Goal: Task Accomplishment & Management: Complete application form

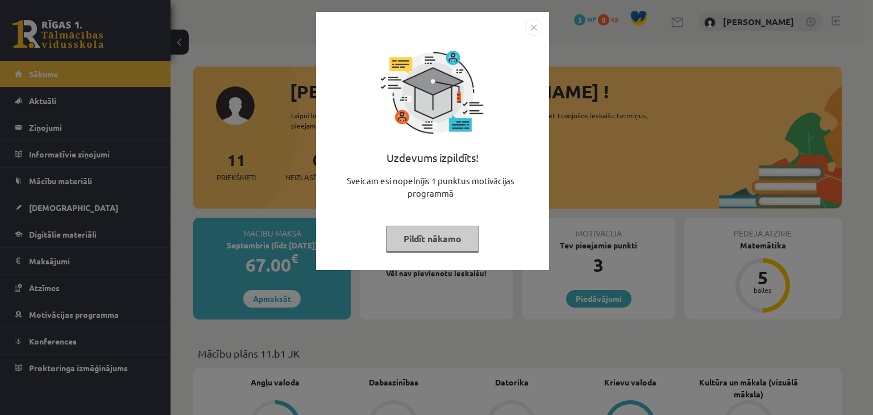
click at [434, 239] on button "Pildīt nākamo" at bounding box center [432, 239] width 93 height 26
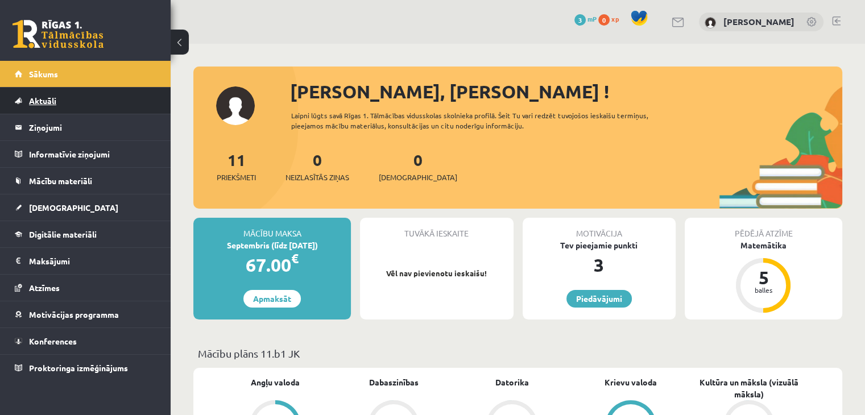
click at [122, 100] on link "Aktuāli" at bounding box center [86, 101] width 142 height 26
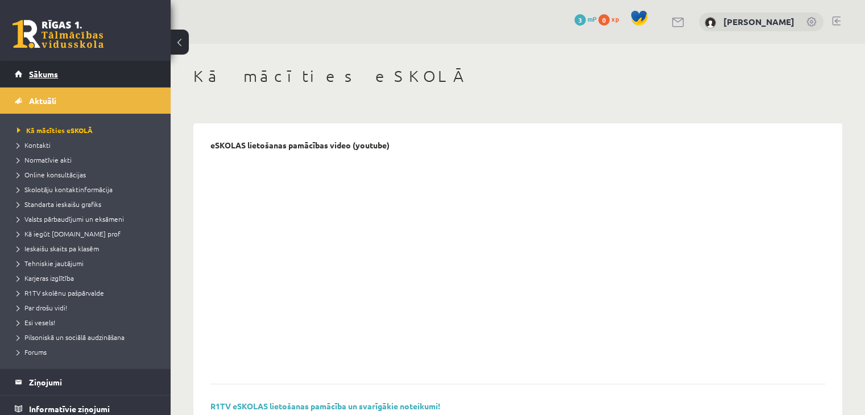
click at [111, 76] on link "Sākums" at bounding box center [86, 74] width 142 height 26
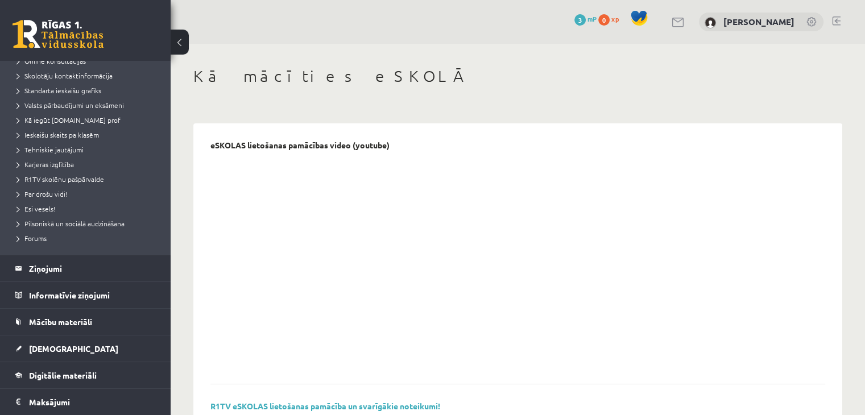
scroll to position [219, 0]
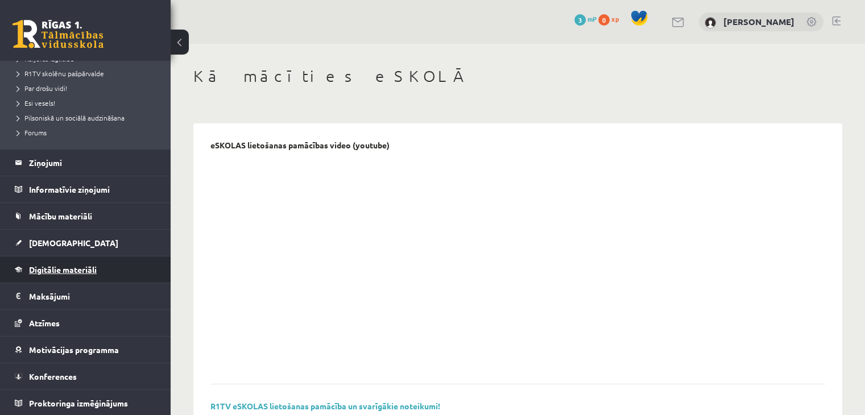
click at [84, 267] on span "Digitālie materiāli" at bounding box center [63, 269] width 68 height 10
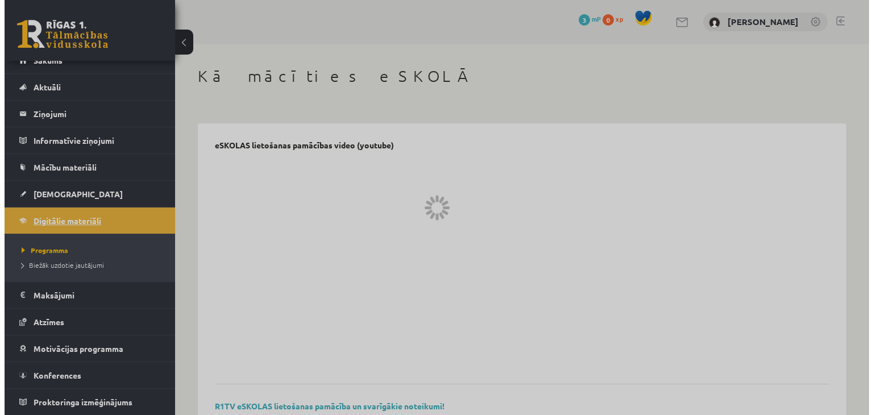
scroll to position [13, 0]
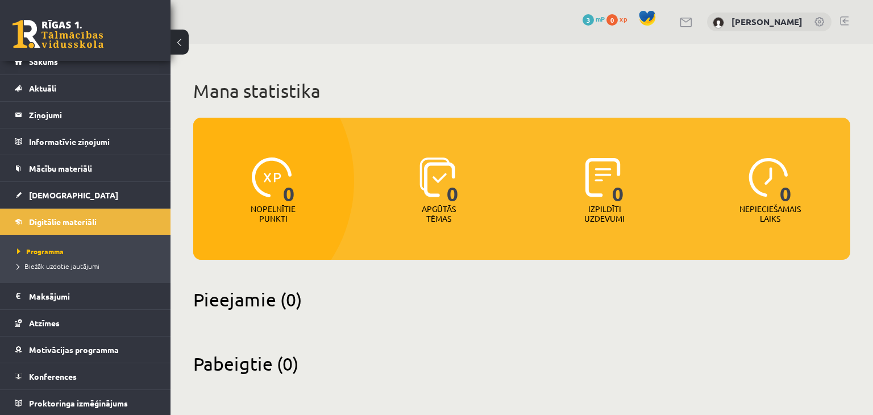
click at [441, 177] on img at bounding box center [438, 177] width 36 height 40
click at [604, 175] on img at bounding box center [603, 177] width 35 height 40
drag, startPoint x: 685, startPoint y: 180, endPoint x: 698, endPoint y: 180, distance: 13.6
click at [687, 180] on div "0 Nopelnītie punkti 0 Apgūtās tēmas 0 Izpildīti uzdevumi 0 Nepieciešamais laiks" at bounding box center [521, 174] width 657 height 113
drag, startPoint x: 698, startPoint y: 180, endPoint x: 408, endPoint y: 244, distance: 297.0
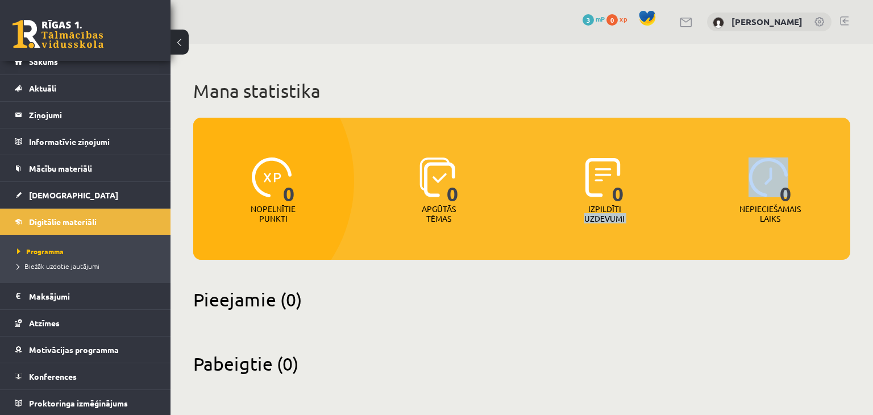
click at [647, 198] on div "0 Nopelnītie punkti 0 Apgūtās tēmas 0 Izpildīti uzdevumi 0 Nepieciešamais laiks" at bounding box center [521, 174] width 657 height 113
click at [234, 329] on div "Mana statistika 0 Nopelnītie punkti 0 Apgūtās tēmas 0 Izpildīti uzdevumi 0 Nepi…" at bounding box center [522, 227] width 703 height 367
click at [285, 203] on span "0" at bounding box center [289, 180] width 12 height 47
drag, startPoint x: 275, startPoint y: 328, endPoint x: 269, endPoint y: 364, distance: 37.4
click at [275, 339] on div "Mana statistika 0 Nopelnītie punkti 0 Apgūtās tēmas 0 Izpildīti uzdevumi 0 Nepi…" at bounding box center [522, 227] width 703 height 367
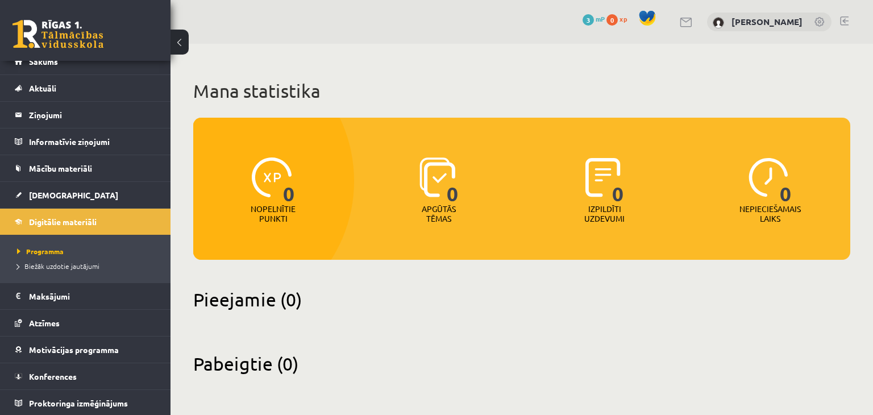
click at [269, 366] on h2 "Pabeigtie (0)" at bounding box center [521, 364] width 657 height 22
click at [751, 223] on p "Nepieciešamais laiks" at bounding box center [770, 213] width 61 height 19
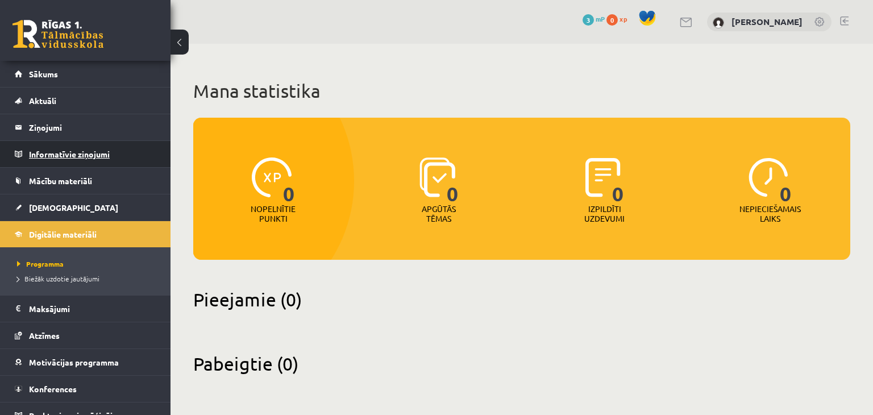
scroll to position [0, 0]
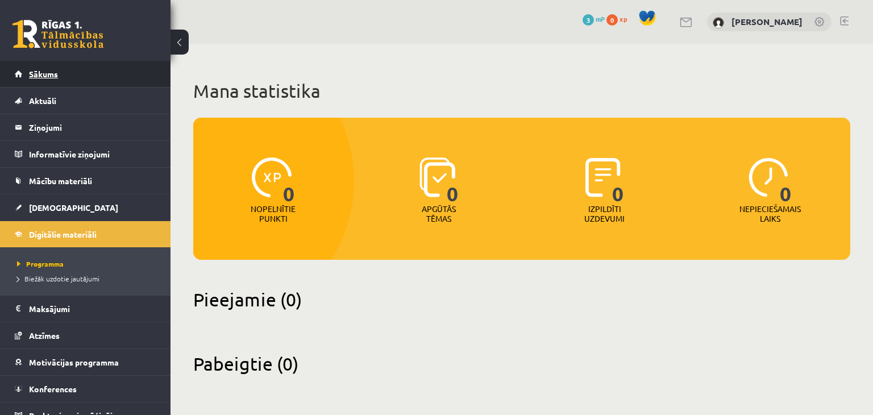
click at [100, 80] on link "Sākums" at bounding box center [86, 74] width 142 height 26
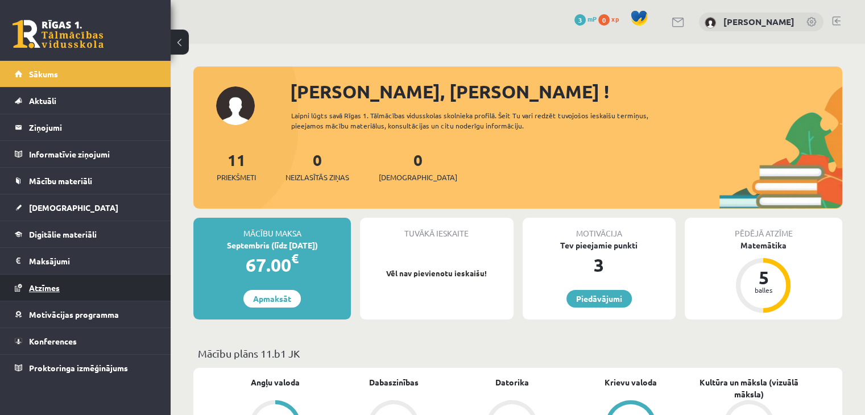
click at [84, 282] on link "Atzīmes" at bounding box center [86, 288] width 142 height 26
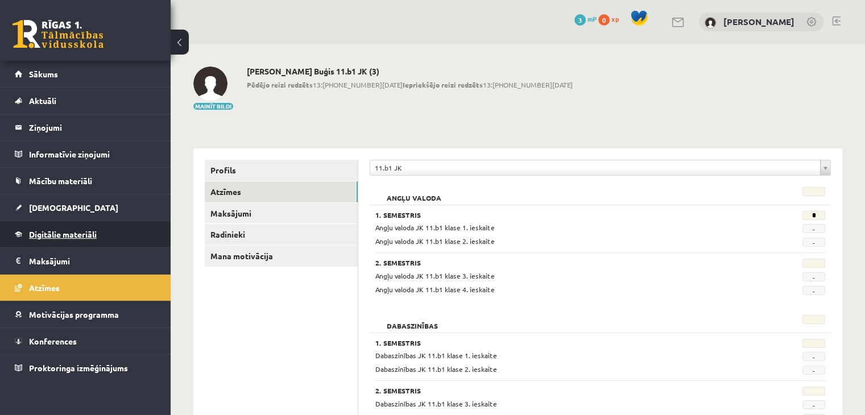
click at [125, 235] on link "Digitālie materiāli" at bounding box center [86, 234] width 142 height 26
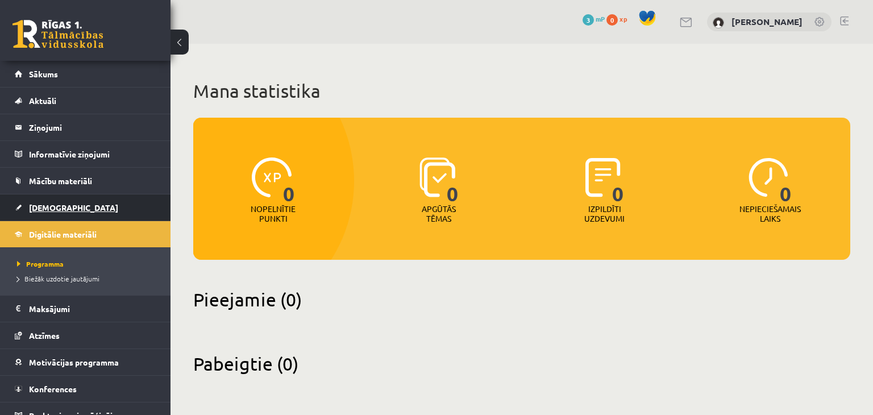
click at [107, 194] on link "[DEMOGRAPHIC_DATA]" at bounding box center [86, 207] width 142 height 26
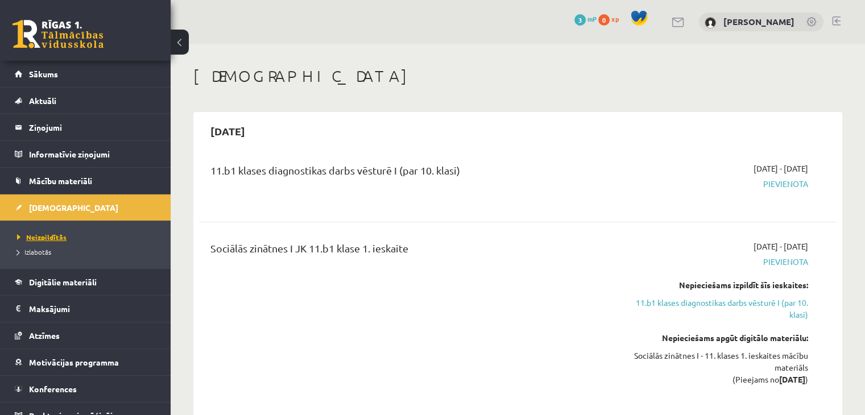
click at [55, 235] on span "Neizpildītās" at bounding box center [41, 237] width 49 height 9
click at [399, 173] on div "11.b1 klases diagnostikas darbs vēsturē I (par 10. klasi)" at bounding box center [406, 173] width 393 height 21
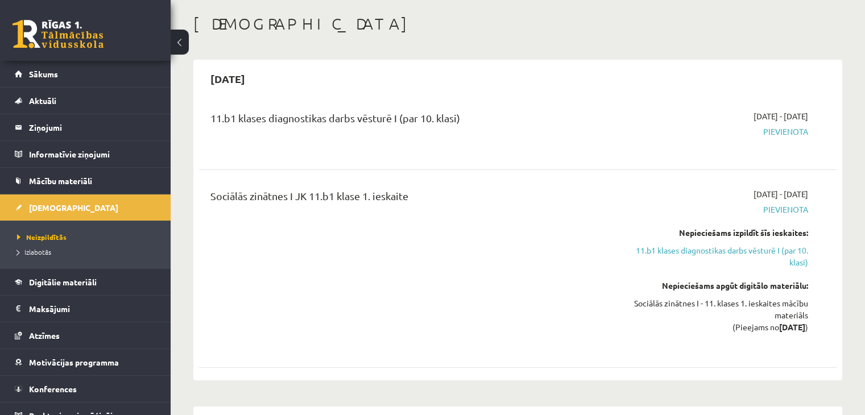
scroll to position [114, 0]
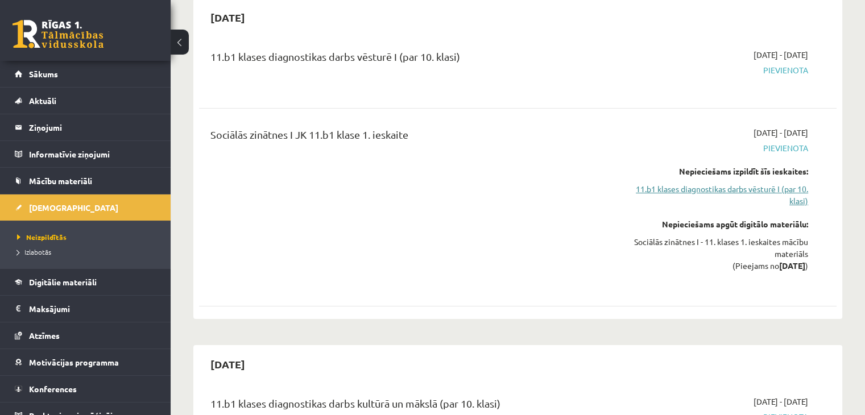
click at [778, 189] on link "11.b1 klases diagnostikas darbs vēsturē I (par 10. klasi)" at bounding box center [714, 195] width 188 height 24
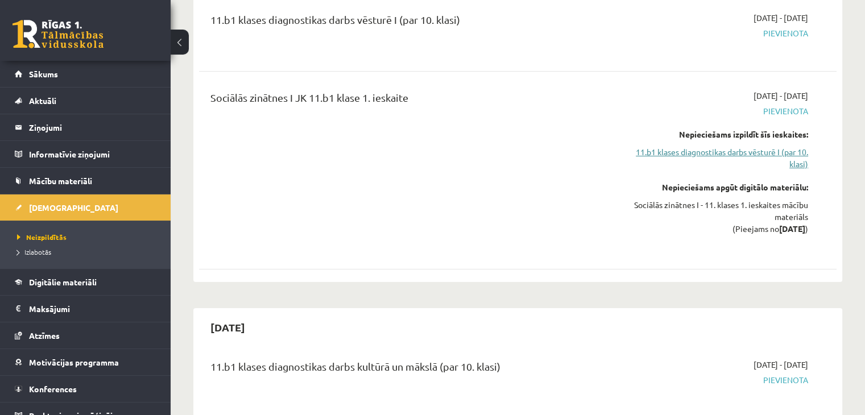
click at [738, 147] on link "11.b1 klases diagnostikas darbs vēsturē I (par 10. klasi)" at bounding box center [714, 158] width 188 height 24
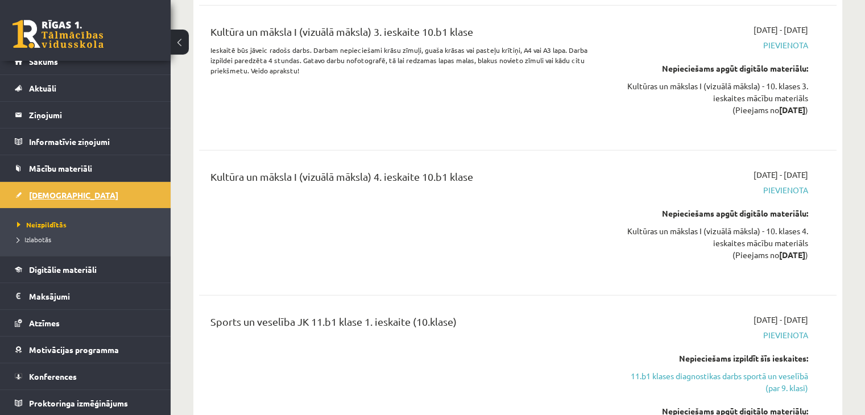
scroll to position [3107, 0]
